Goal: Find specific page/section: Find specific page/section

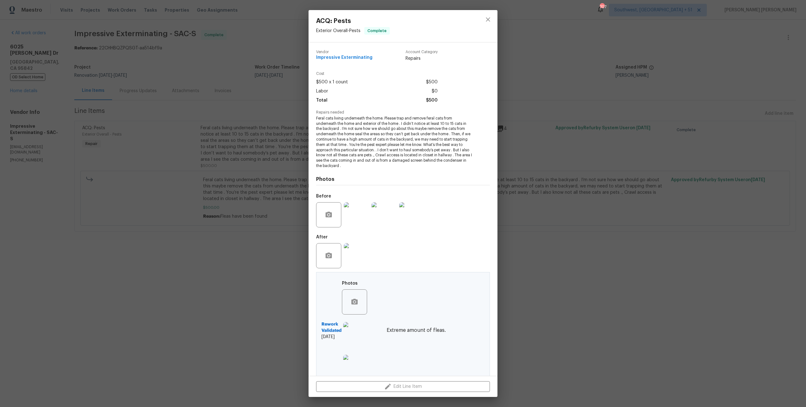
click at [135, 55] on div "ACQ: Pests Exterior Overall - Pests Complete Vendor Impressive Exterminating Ac…" at bounding box center [403, 203] width 806 height 407
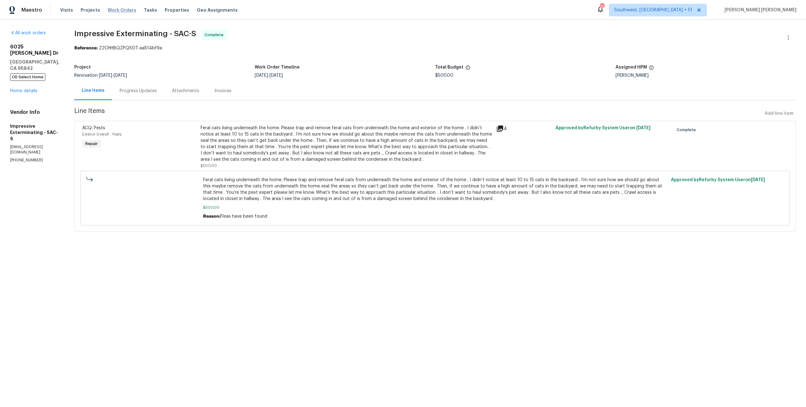
click at [126, 11] on span "Work Orders" at bounding box center [122, 10] width 29 height 6
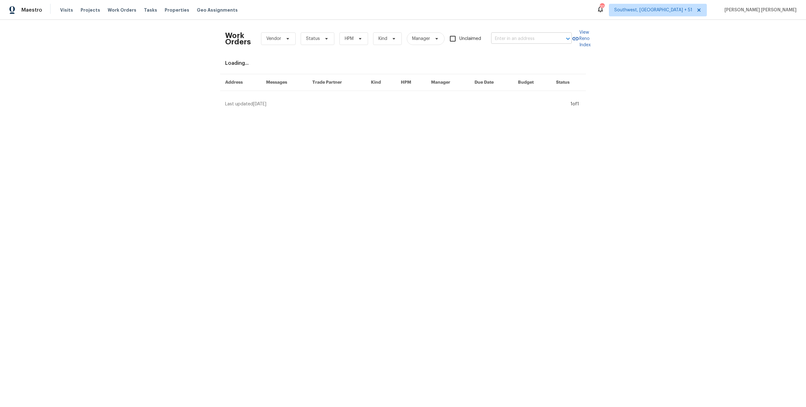
click at [519, 41] on input "text" at bounding box center [522, 39] width 63 height 10
paste input "[STREET_ADDRESS]"
type input "[STREET_ADDRESS]"
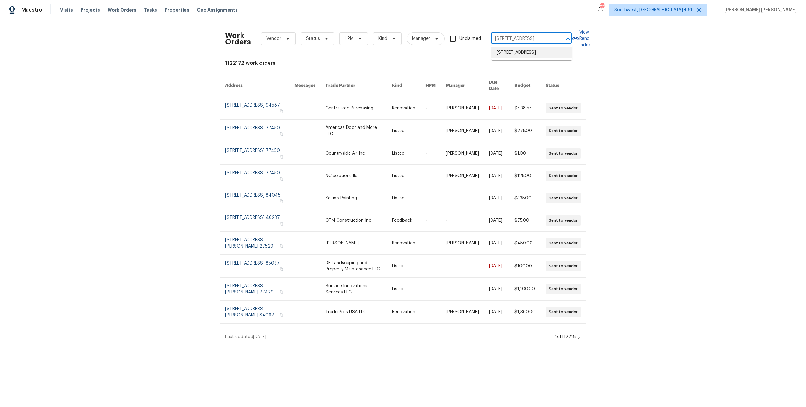
click at [520, 54] on li "[STREET_ADDRESS]" at bounding box center [531, 53] width 81 height 10
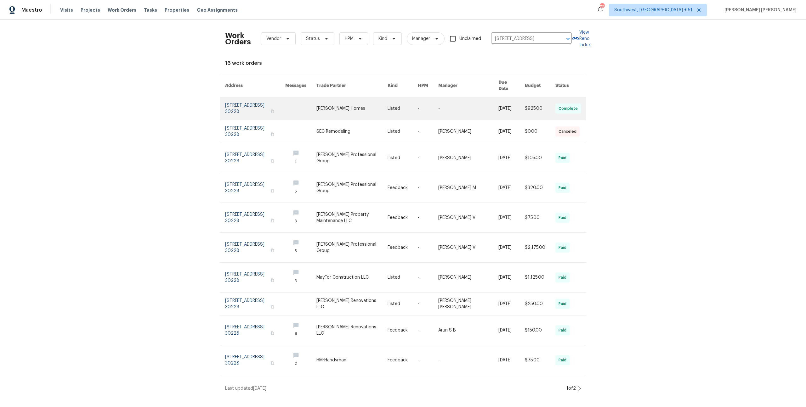
click at [493, 105] on td "[DATE]" at bounding box center [506, 108] width 26 height 23
click at [452, 106] on link at bounding box center [468, 108] width 60 height 23
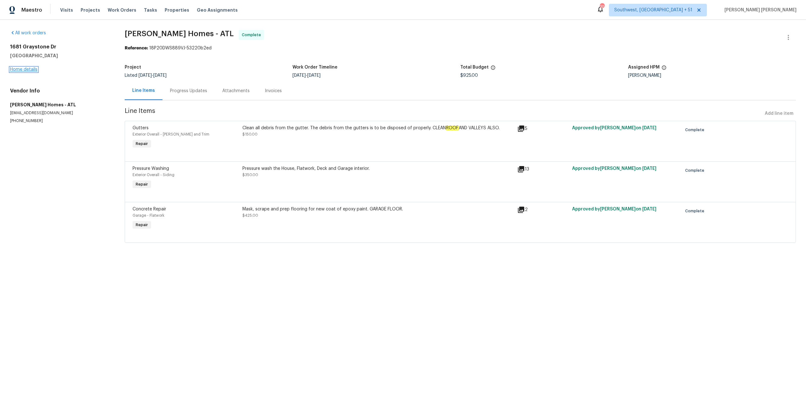
click at [29, 71] on link "Home details" at bounding box center [23, 69] width 27 height 4
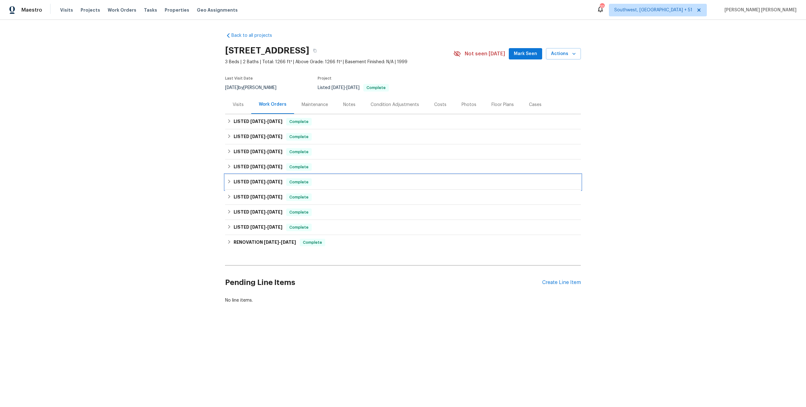
click at [287, 183] on span "Complete" at bounding box center [299, 182] width 24 height 6
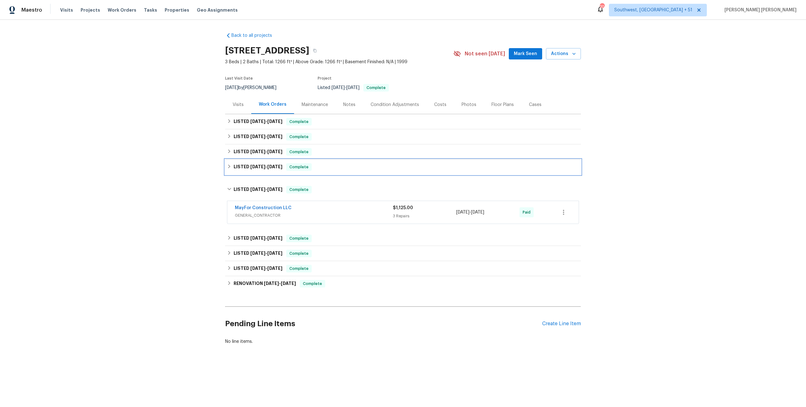
click at [303, 168] on span "Complete" at bounding box center [299, 167] width 24 height 6
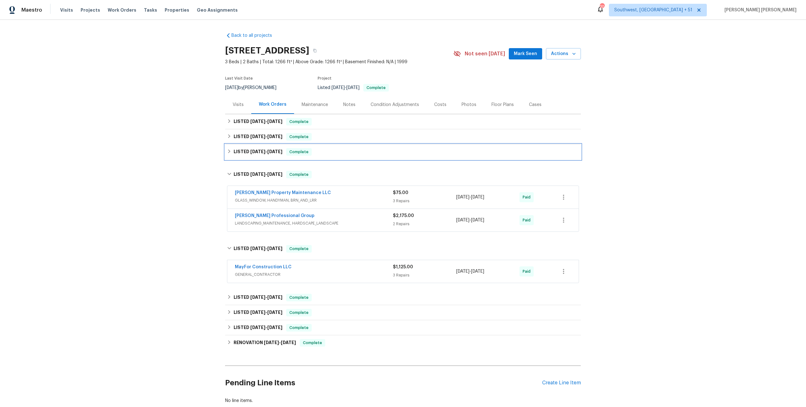
click at [315, 154] on div "LISTED [DATE] - [DATE] Complete" at bounding box center [403, 152] width 352 height 8
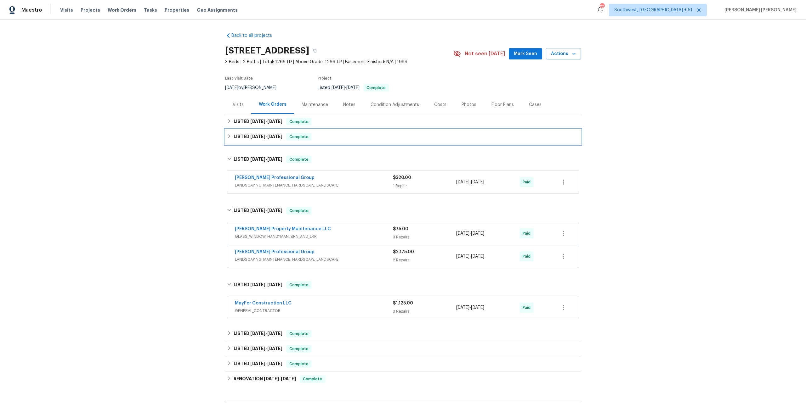
click at [329, 139] on div "LISTED [DATE] - [DATE] Complete" at bounding box center [403, 137] width 352 height 8
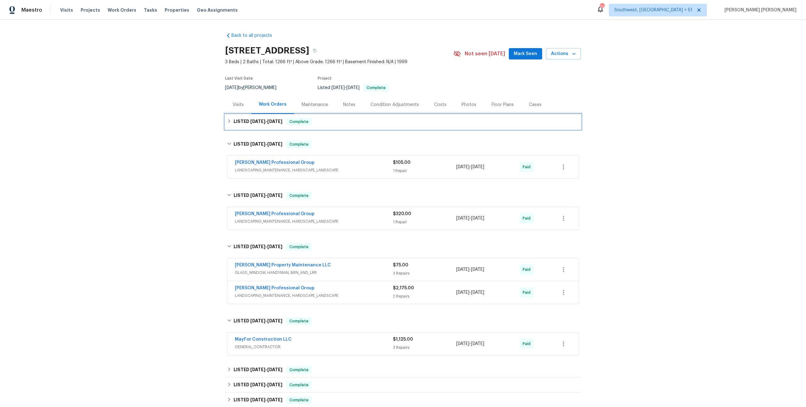
click at [347, 119] on div "LISTED [DATE] - [DATE] Complete" at bounding box center [403, 122] width 352 height 8
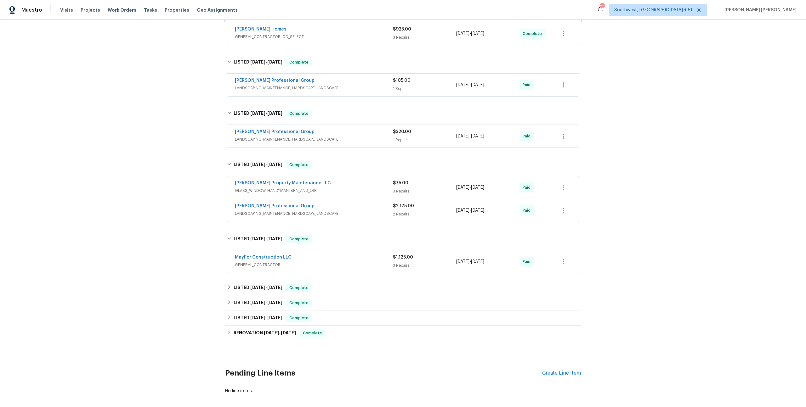
scroll to position [148, 0]
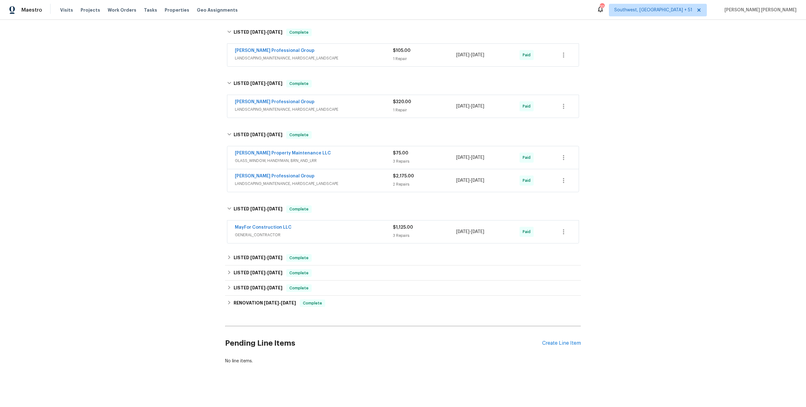
click at [366, 234] on span "GENERAL_CONTRACTOR" at bounding box center [314, 235] width 158 height 6
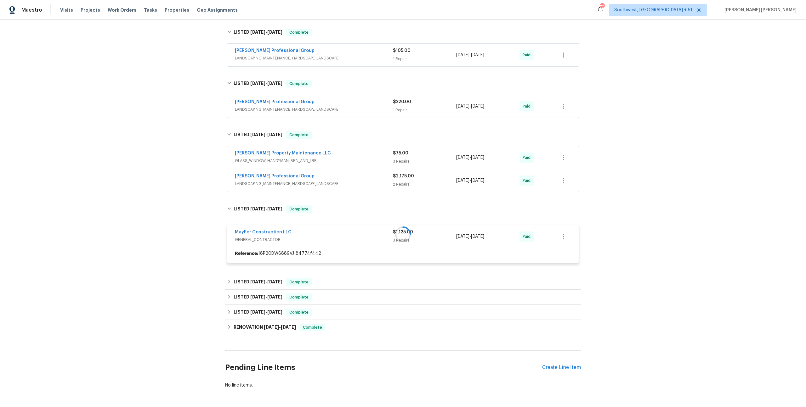
click at [374, 179] on div "[PERSON_NAME] Professional Group" at bounding box center [314, 177] width 158 height 8
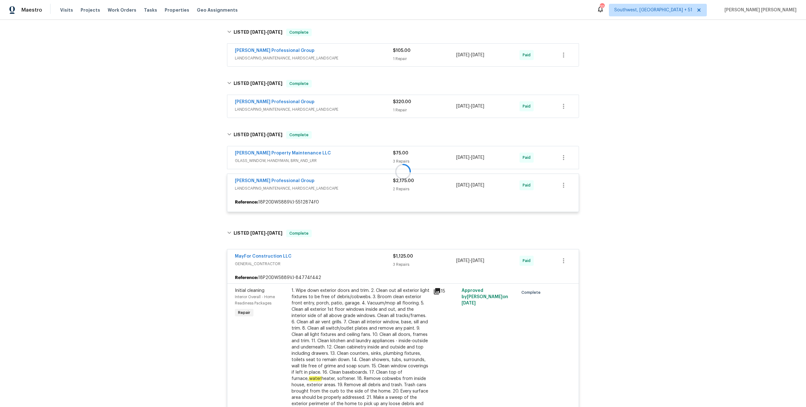
click at [382, 159] on div at bounding box center [403, 171] width 356 height 93
click at [386, 155] on div "[PERSON_NAME] Property Maintenance LLC" at bounding box center [314, 154] width 158 height 8
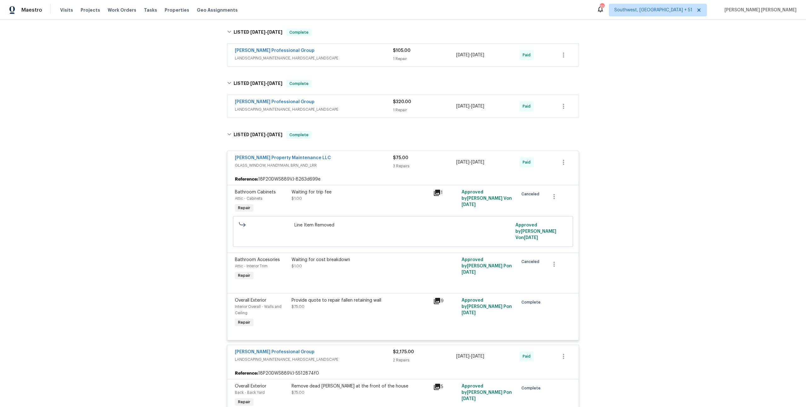
click at [389, 99] on div "[PERSON_NAME] Professional Group" at bounding box center [314, 103] width 158 height 8
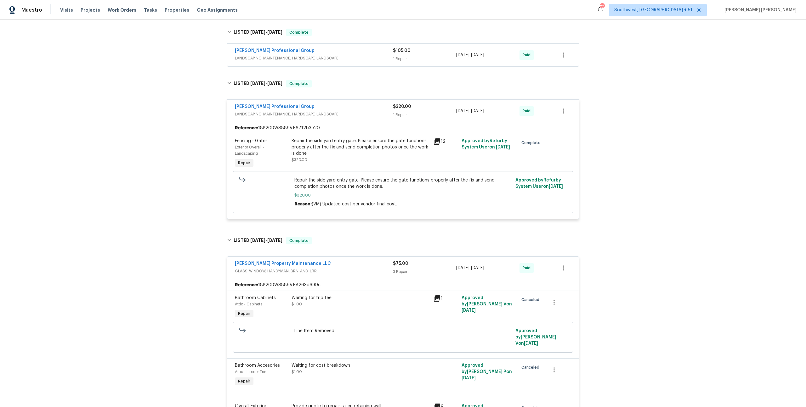
click at [381, 47] on div "[PERSON_NAME] Professional Group LANDSCAPING_MAINTENANCE, HARDSCAPE_LANDSCAPE $…" at bounding box center [402, 55] width 351 height 23
click at [381, 55] on span "LANDSCAPING_MAINTENANCE, HARDSCAPE_LANDSCAPE" at bounding box center [314, 58] width 158 height 6
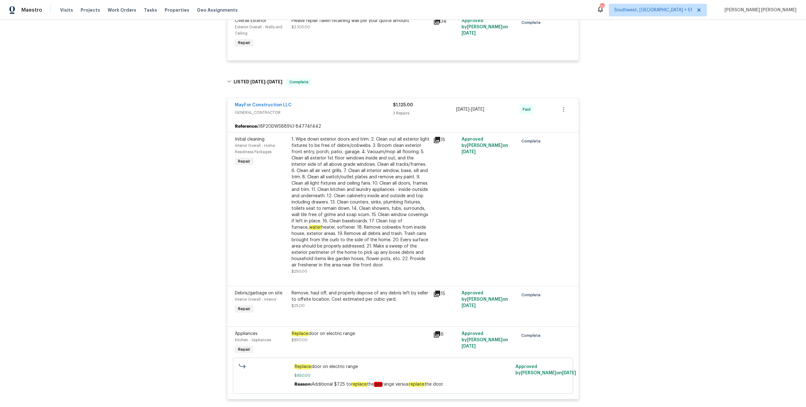
scroll to position [732, 0]
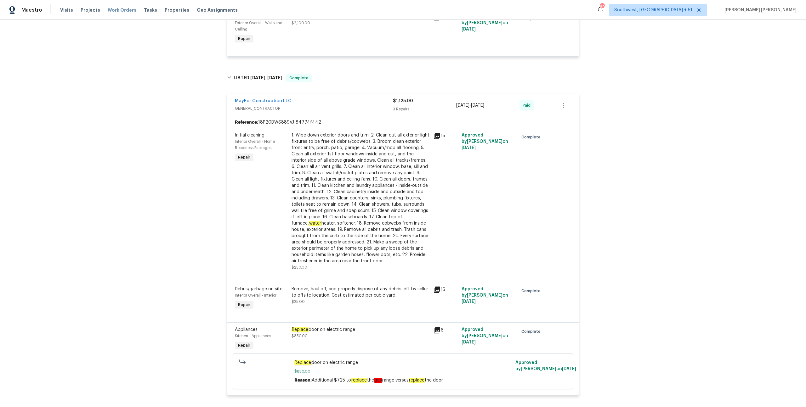
click at [117, 9] on span "Work Orders" at bounding box center [122, 10] width 29 height 6
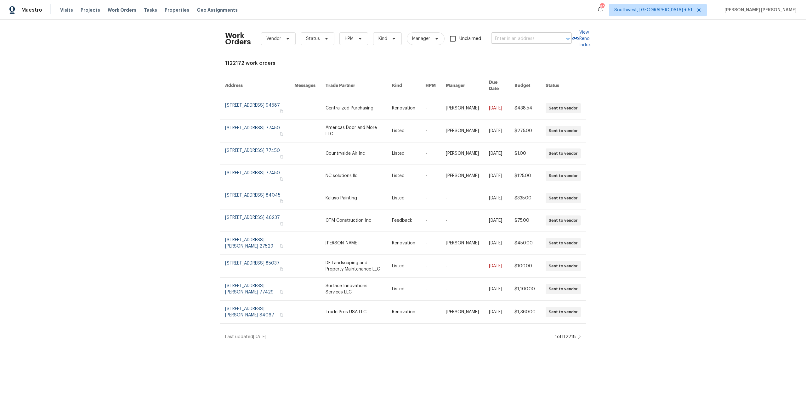
click at [491, 37] on input "text" at bounding box center [522, 39] width 63 height 10
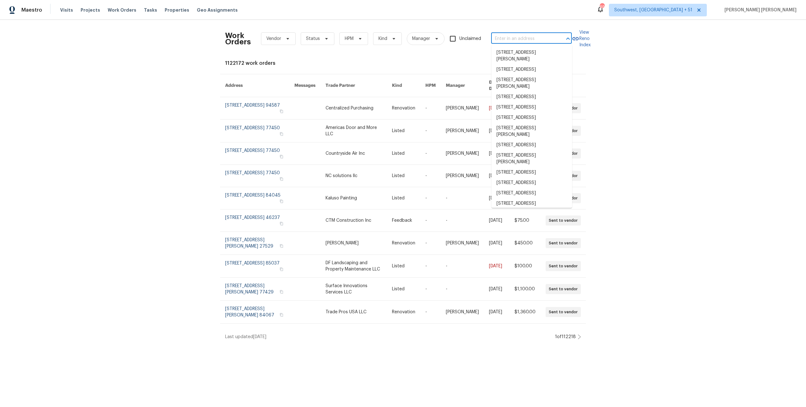
paste input "[STREET_ADDRESS]"
type input "[STREET_ADDRESS]"
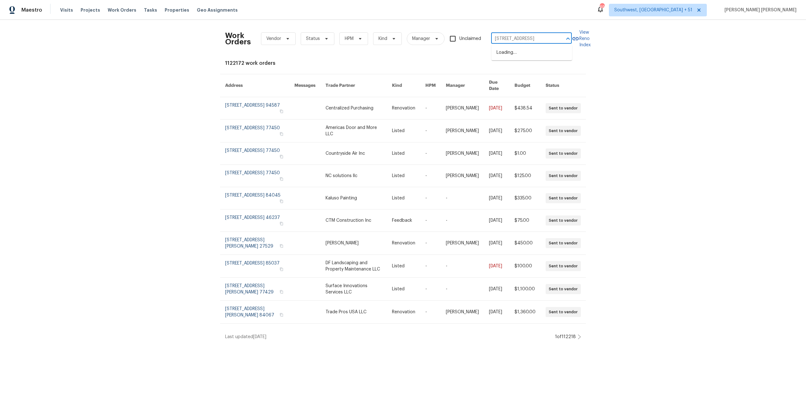
scroll to position [0, 24]
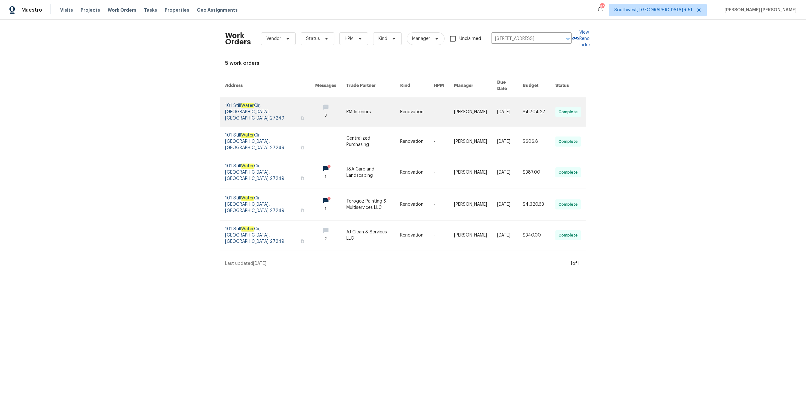
click at [482, 98] on link at bounding box center [475, 112] width 43 height 30
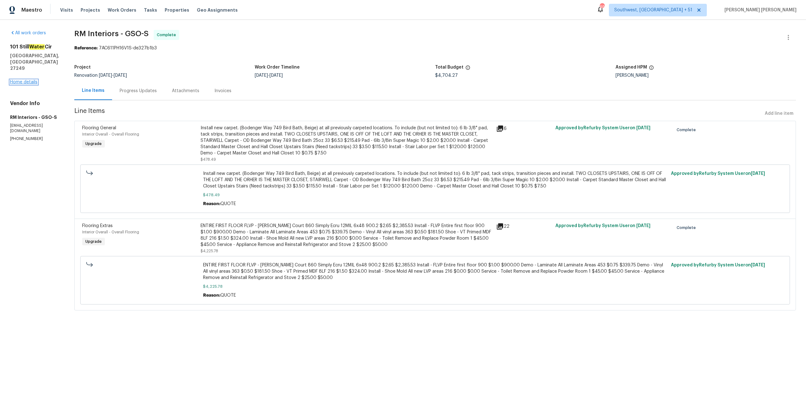
click at [33, 80] on link "Home details" at bounding box center [23, 82] width 27 height 4
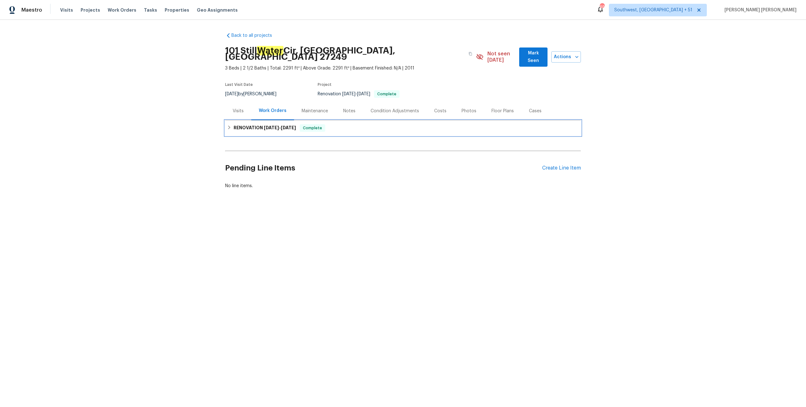
click at [291, 124] on h6 "RENOVATION [DATE] - [DATE]" at bounding box center [265, 128] width 62 height 8
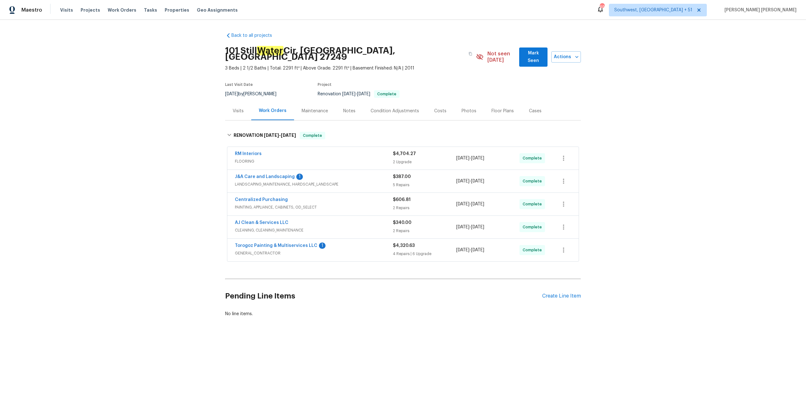
click at [375, 151] on div "RM Interiors" at bounding box center [314, 155] width 158 height 8
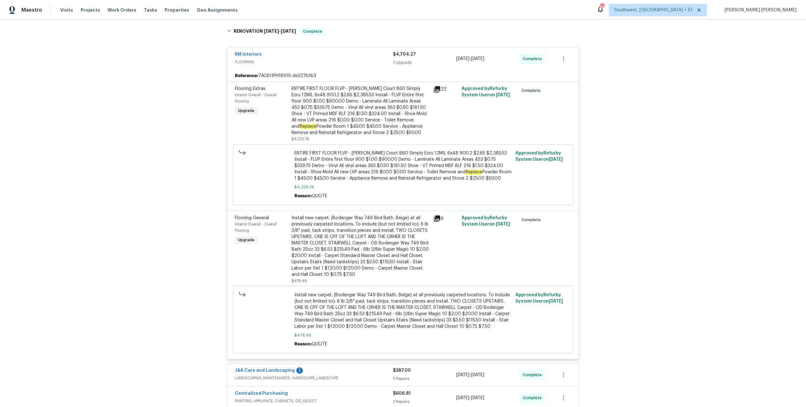
scroll to position [93, 0]
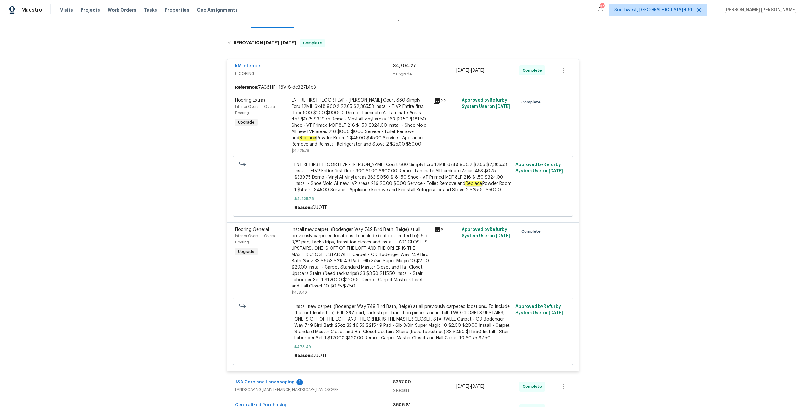
click at [352, 73] on div "RM Interiors FLOORING $4,704.27 2 Upgrade [DATE] - [DATE] Complete" at bounding box center [402, 70] width 351 height 23
click at [360, 71] on span "FLOORING" at bounding box center [314, 74] width 158 height 6
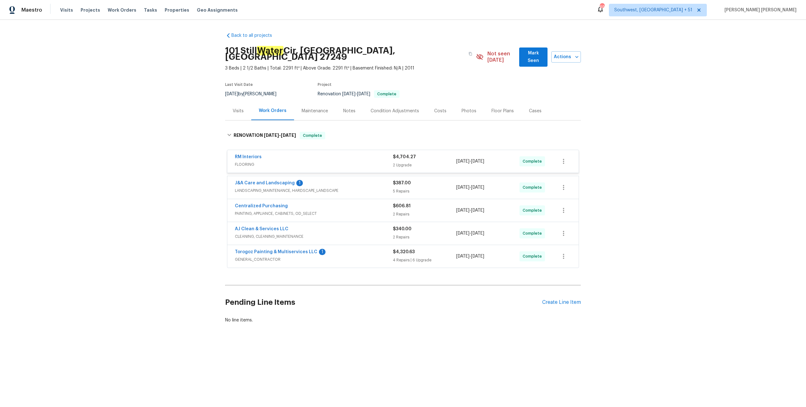
scroll to position [0, 0]
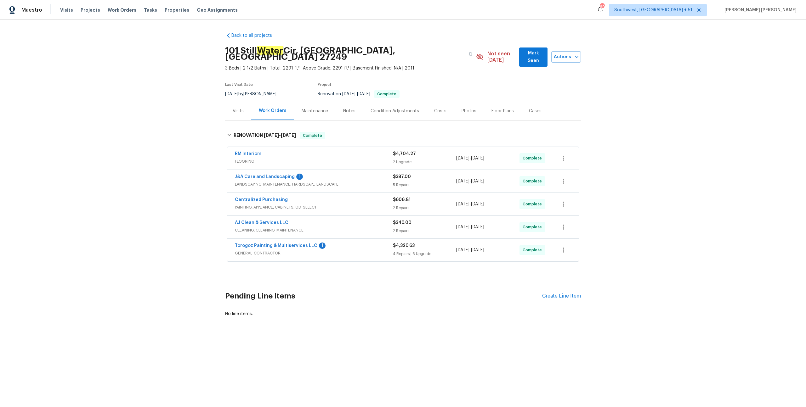
click at [381, 250] on span "GENERAL_CONTRACTOR" at bounding box center [314, 253] width 158 height 6
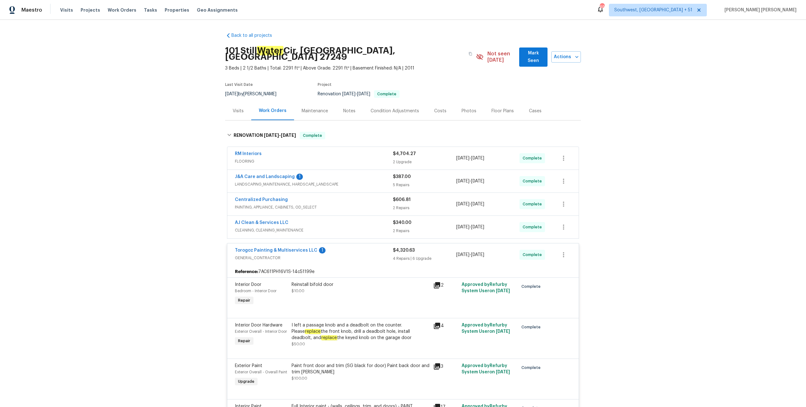
click at [384, 220] on div "AJ Clean & Services LLC" at bounding box center [314, 224] width 158 height 8
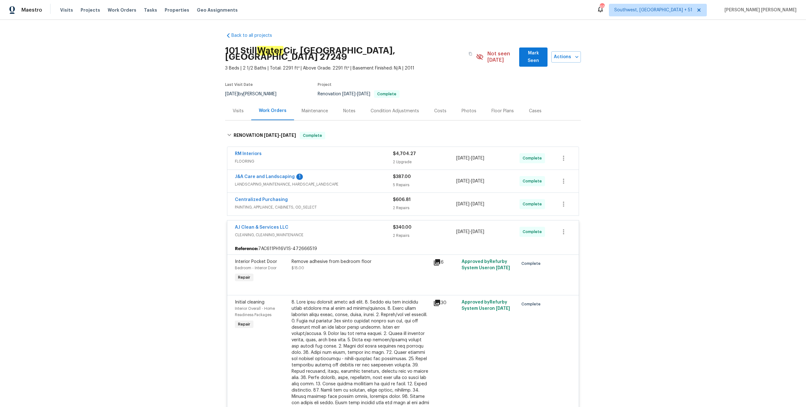
click at [380, 197] on div "Centralized Purchasing" at bounding box center [314, 201] width 158 height 8
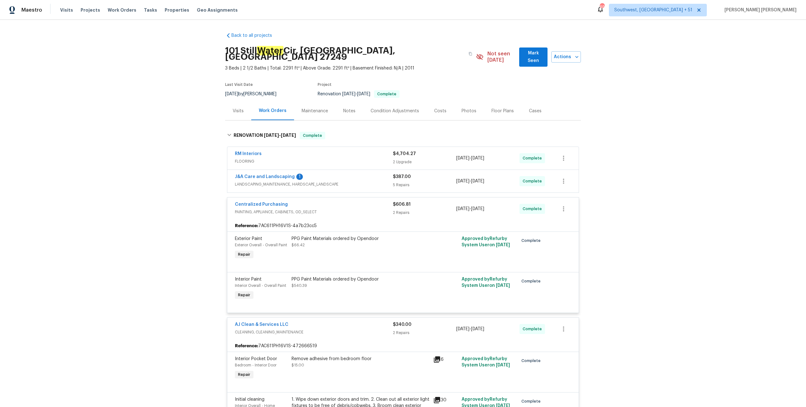
click at [379, 181] on span "LANDSCAPING_MAINTENANCE, HARDSCAPE_LANDSCAPE" at bounding box center [314, 184] width 158 height 6
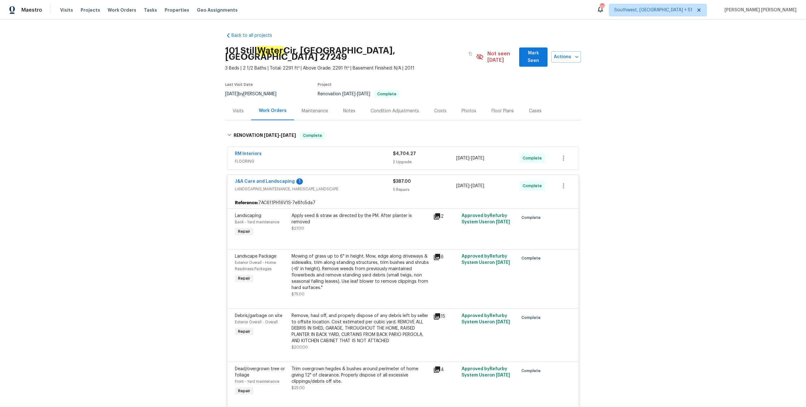
click at [378, 158] on span "FLOORING" at bounding box center [314, 161] width 158 height 6
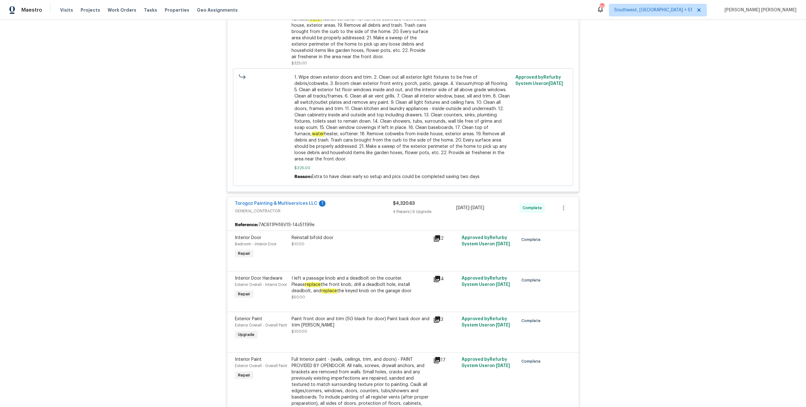
scroll to position [914, 0]
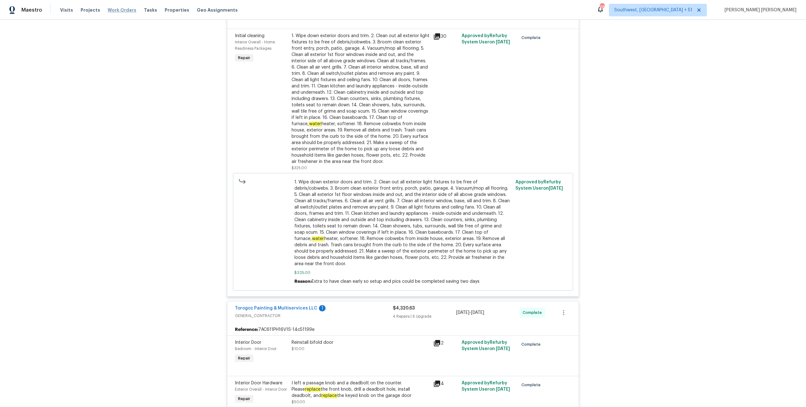
click at [118, 11] on span "Work Orders" at bounding box center [122, 10] width 29 height 6
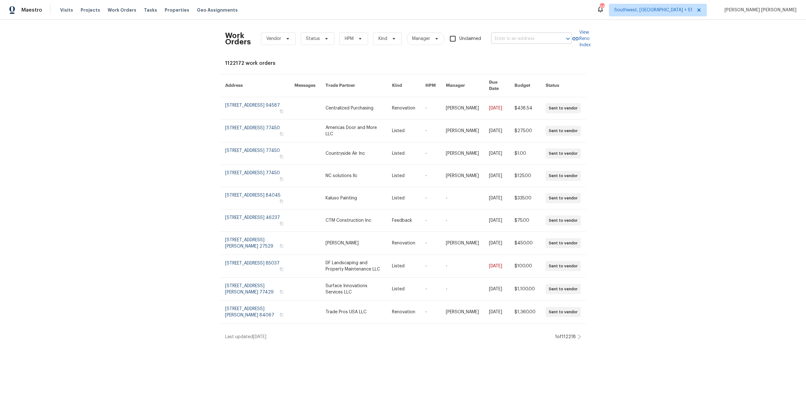
click at [510, 43] on body "Maestro Visits Projects Work Orders Tasks Properties Geo Assignments [STREET_AD…" at bounding box center [403, 172] width 806 height 345
paste input "[STREET_ADDRESS]"
type input "[STREET_ADDRESS]"
click at [512, 51] on li "[STREET_ADDRESS]" at bounding box center [531, 53] width 81 height 10
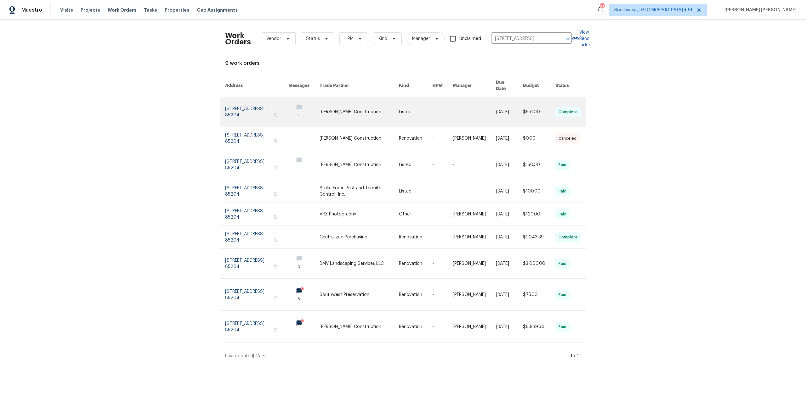
click at [508, 101] on link at bounding box center [509, 112] width 27 height 30
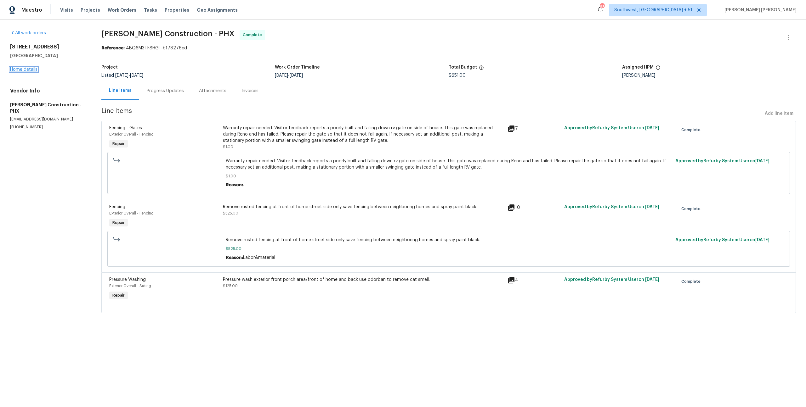
click at [24, 69] on link "Home details" at bounding box center [23, 69] width 27 height 4
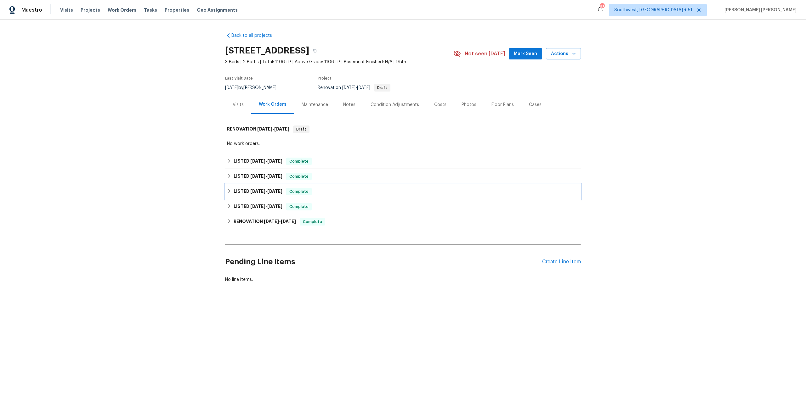
click at [324, 190] on div "LISTED [DATE] - [DATE] Complete" at bounding box center [403, 192] width 352 height 8
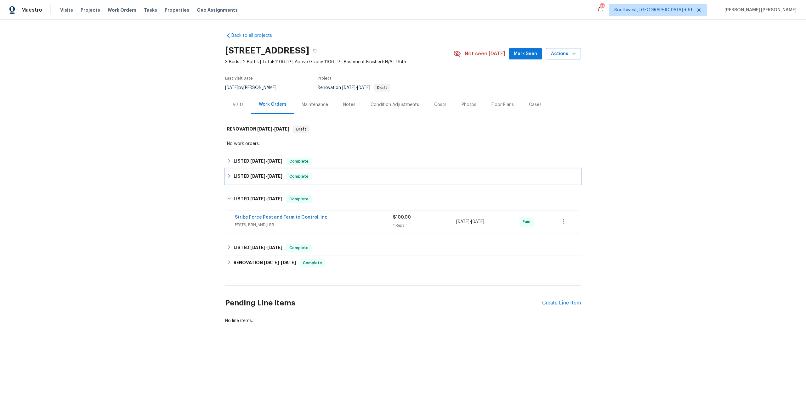
click at [337, 174] on div "LISTED [DATE] - [DATE] Complete" at bounding box center [403, 177] width 352 height 8
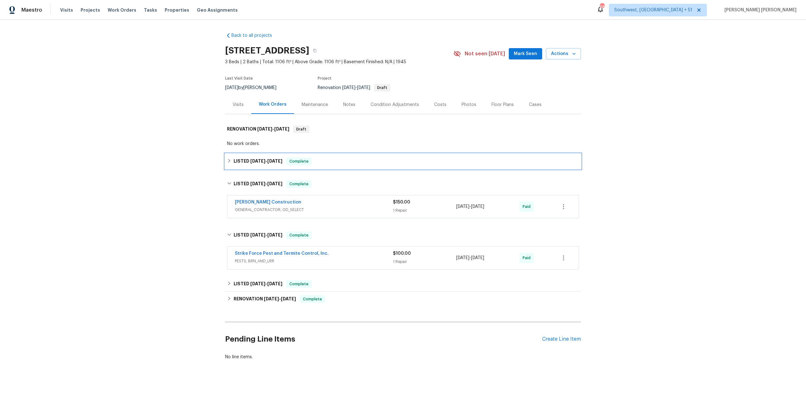
click at [350, 160] on div "LISTED [DATE] - [DATE] Complete" at bounding box center [403, 162] width 352 height 8
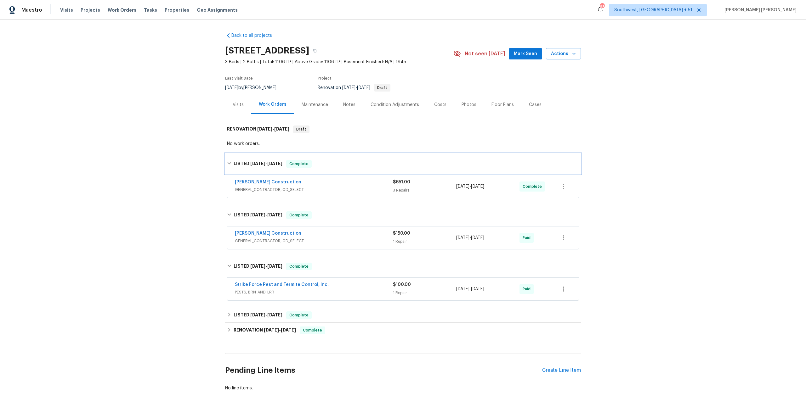
scroll to position [27, 0]
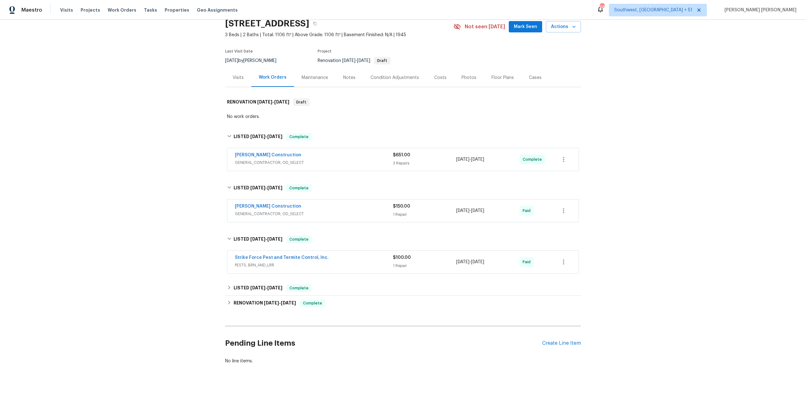
click at [359, 266] on span "PESTS, BRN_AND_LRR" at bounding box center [314, 265] width 158 height 6
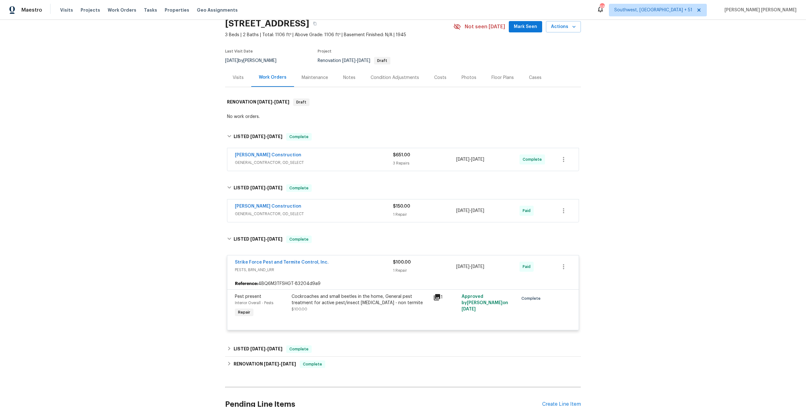
click at [382, 207] on div "[PERSON_NAME] Construction" at bounding box center [314, 207] width 158 height 8
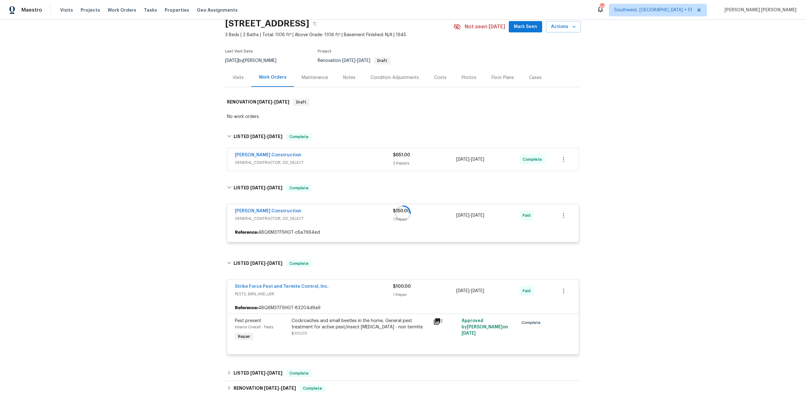
click at [386, 162] on span "GENERAL_CONTRACTOR, OD_SELECT" at bounding box center [314, 163] width 158 height 6
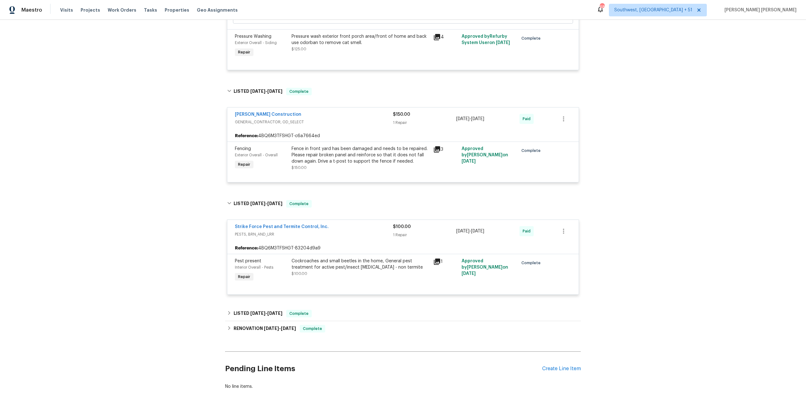
scroll to position [375, 0]
click at [126, 10] on span "Work Orders" at bounding box center [122, 10] width 29 height 6
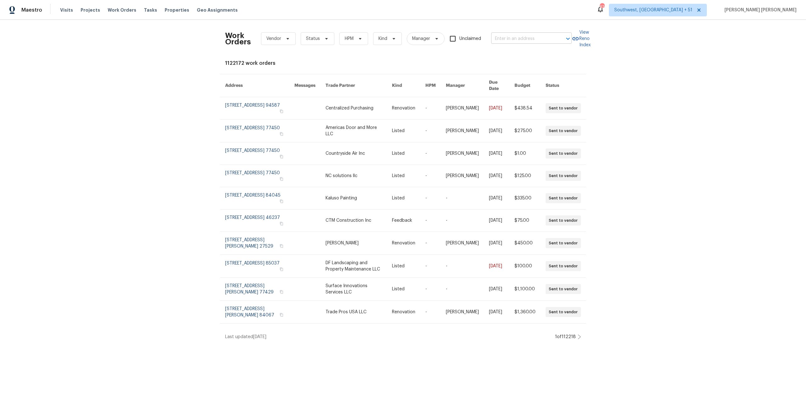
click at [513, 36] on input "text" at bounding box center [522, 39] width 63 height 10
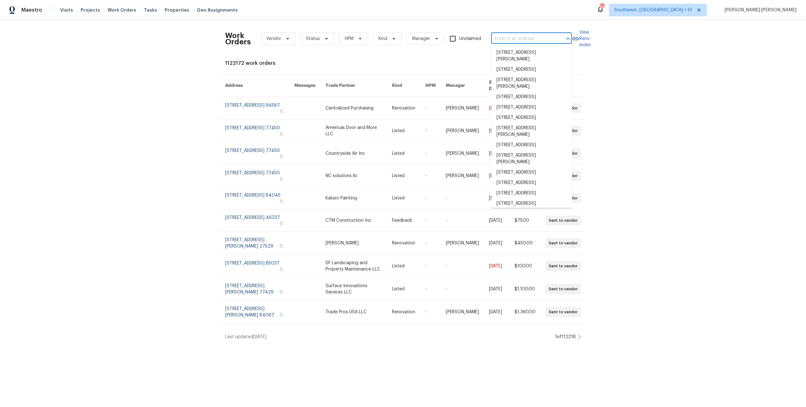
paste input "[STREET_ADDRESS][PERSON_NAME]"
type input "[STREET_ADDRESS][PERSON_NAME]"
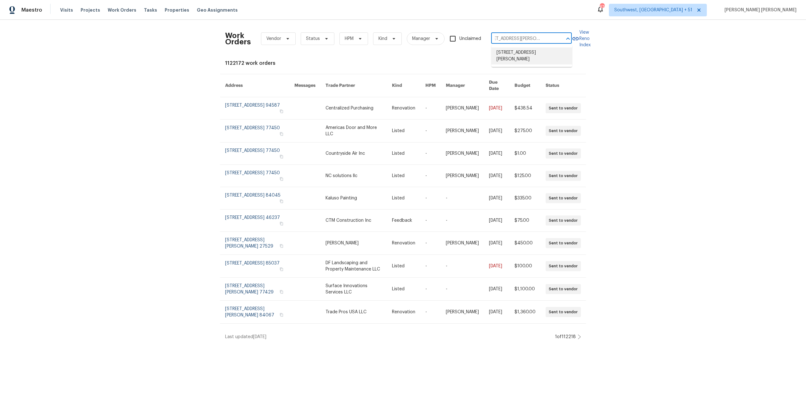
click at [520, 49] on li "[STREET_ADDRESS][PERSON_NAME]" at bounding box center [531, 56] width 81 height 17
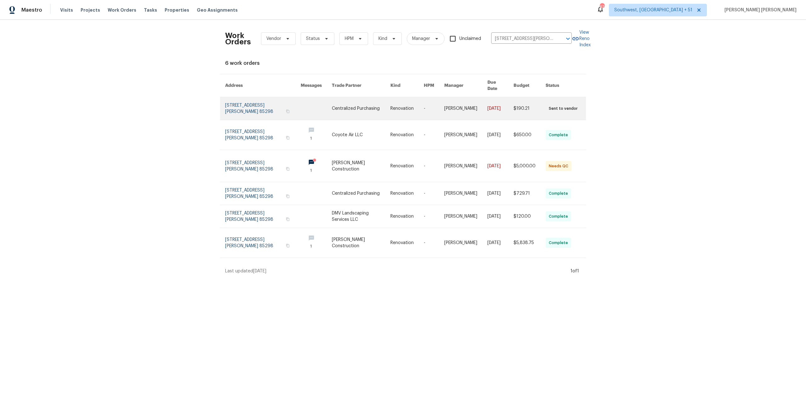
click at [520, 109] on link at bounding box center [529, 108] width 32 height 23
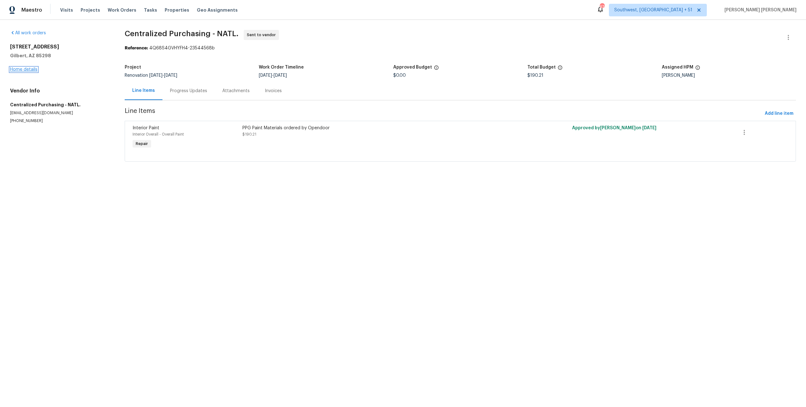
click at [28, 70] on link "Home details" at bounding box center [23, 69] width 27 height 4
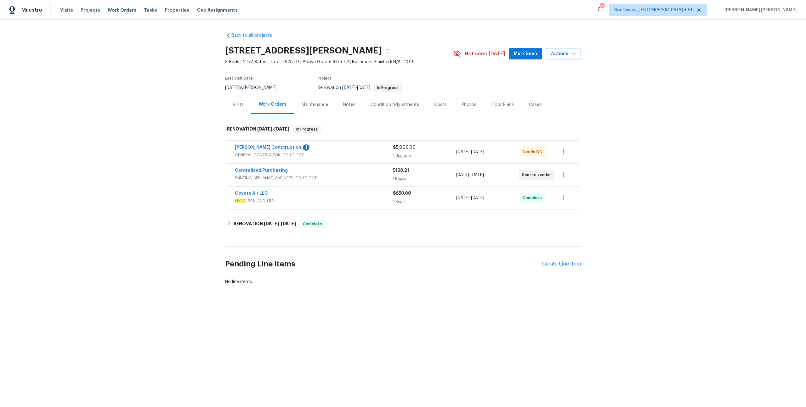
click at [362, 201] on span "HVAC , BRN_AND_LRR" at bounding box center [314, 201] width 158 height 6
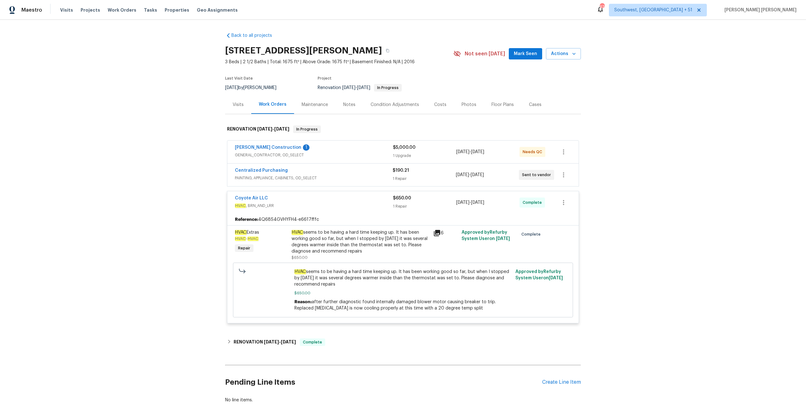
click at [375, 178] on span "PAINTING, APPLIANCE, CABINETS, OD_SELECT" at bounding box center [314, 178] width 158 height 6
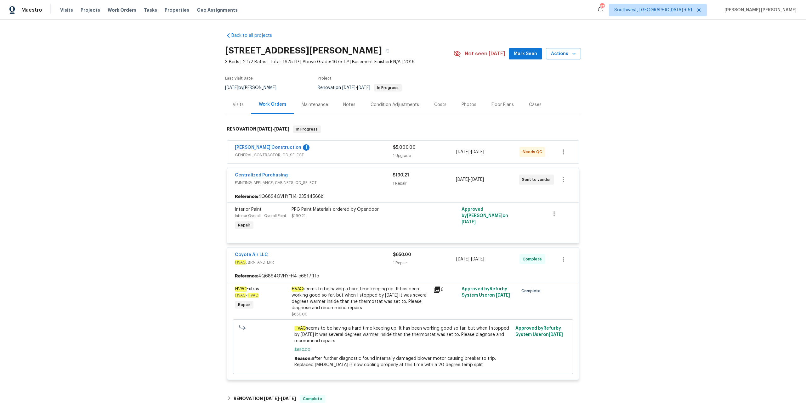
click at [383, 149] on div "[PERSON_NAME] Construction 1" at bounding box center [314, 148] width 158 height 8
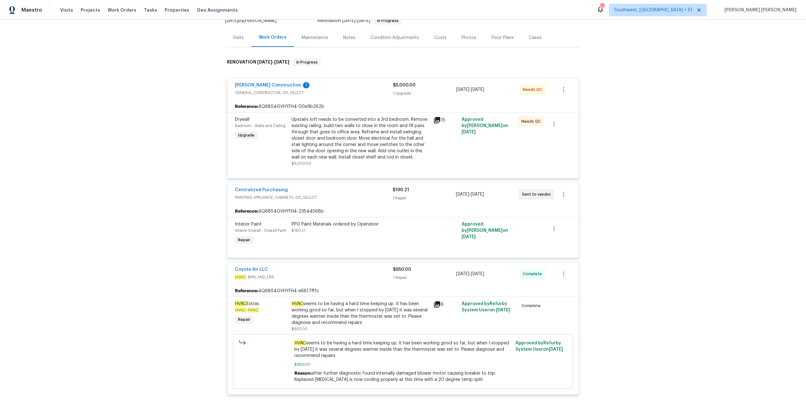
scroll to position [59, 0]
